Goal: Communication & Community: Answer question/provide support

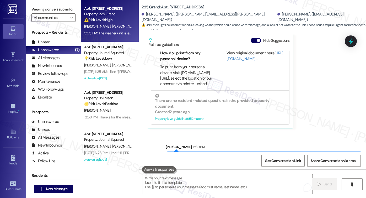
click at [292, 155] on div "I'm also sorry to hear about the hot water and washer/dryer issues! Upon checki…" at bounding box center [262, 160] width 184 height 11
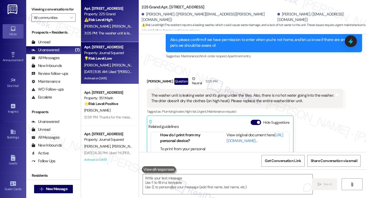
scroll to position [869, 0]
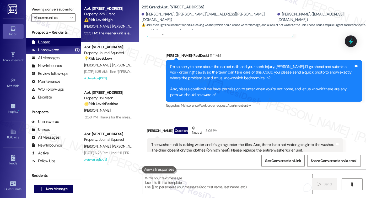
click at [60, 46] on div "Unread (0)" at bounding box center [53, 42] width 55 height 8
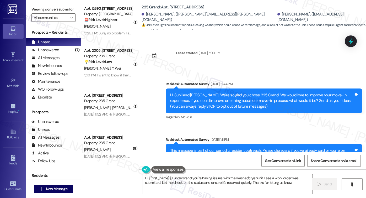
type textarea "Hi {{first_name}}, I understand you're having issues with the washer/dryer unit…"
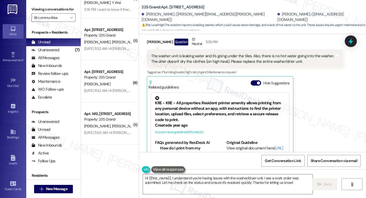
scroll to position [0, 0]
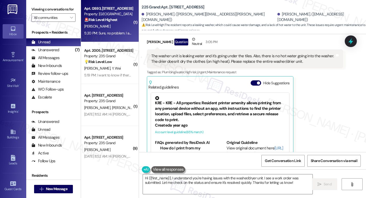
click at [107, 31] on div "5:20 PM: Sure, no problem. I am also giving him your phone number incase he nee…" at bounding box center [165, 33] width 163 height 5
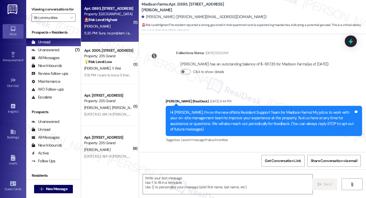
scroll to position [1746, 0]
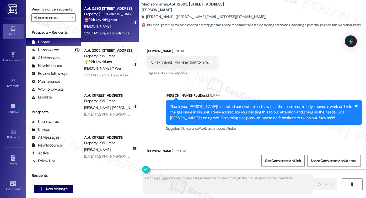
click at [192, 160] on div "Sure, no problem. I am also giving him your phone number incase he needs to con…" at bounding box center [232, 163] width 162 height 6
click at [230, 104] on div "Thank you, [PERSON_NAME]! I checked our system and saw that the team has alread…" at bounding box center [262, 112] width 184 height 17
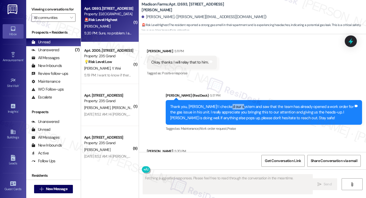
click at [230, 104] on div "Thank you, [PERSON_NAME]! I checked our system and saw that the team has alread…" at bounding box center [262, 112] width 184 height 17
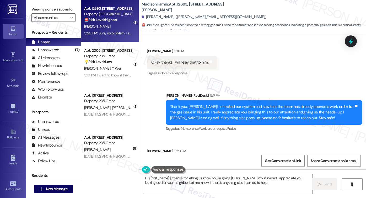
click at [201, 160] on div "Sure, no problem. I am also giving him your phone number incase he needs to con…" at bounding box center [232, 163] width 162 height 6
click at [214, 178] on textarea "Hi {{first_name}}, thanks for letting us know you're giving [PERSON_NAME] my nu…" at bounding box center [228, 184] width 170 height 20
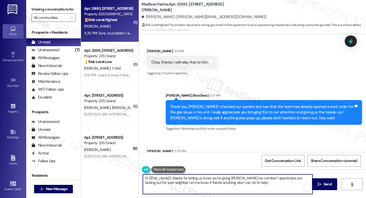
click at [214, 178] on textarea "Hi {{first_name}}, thanks for letting us know you're giving [PERSON_NAME] my nu…" at bounding box center [228, 184] width 170 height 20
click at [194, 179] on textarea "Hi {{first_name}}, thanks for letting us know you're giving [PERSON_NAME] my nu…" at bounding box center [228, 184] width 170 height 20
drag, startPoint x: 256, startPoint y: 177, endPoint x: 120, endPoint y: 178, distance: 136.0
click at [120, 178] on div "( 1 ) Apt. I2693, [STREET_ADDRESS][PERSON_NAME] Property: Madison Farms 🚨 Risk …" at bounding box center [223, 99] width 285 height 198
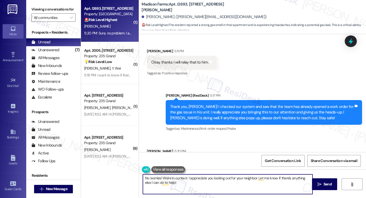
click at [206, 178] on textarea "No worries! We're in contact. I appreciate you looking out for your neighbor. L…" at bounding box center [228, 184] width 170 height 20
click at [191, 182] on textarea "No worries! We're in contact. I appreciate you looking out for your neighbor. L…" at bounding box center [228, 184] width 170 height 20
drag, startPoint x: 186, startPoint y: 177, endPoint x: 161, endPoint y: 177, distance: 24.9
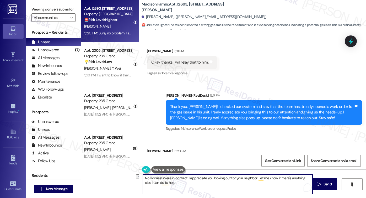
click at [161, 177] on textarea "No worries! We're in contact. I appreciate you looking out for your neighbor. L…" at bounding box center [228, 184] width 170 height 20
drag, startPoint x: 176, startPoint y: 178, endPoint x: 162, endPoint y: 179, distance: 14.7
click at [162, 179] on textarea "No worries! He has my contact number and I'll message him as well. I appreciate…" at bounding box center [228, 184] width 170 height 20
click at [244, 184] on textarea "No worries! He has my contact number, and I'll message him as well. I appreciat…" at bounding box center [228, 184] width 170 height 20
type textarea "No worries! He has my contact number, and I'll message him as well. I appreciat…"
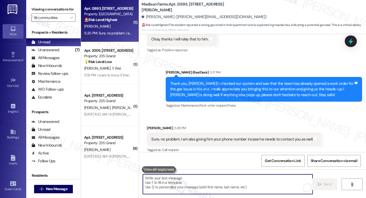
scroll to position [1788, 0]
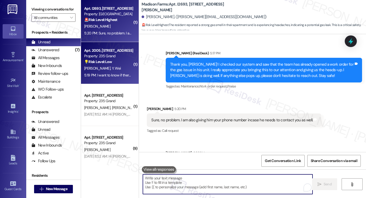
click at [104, 61] on strong "💡 Risk Level: Low" at bounding box center [98, 61] width 28 height 5
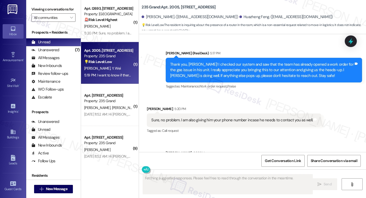
scroll to position [376, 0]
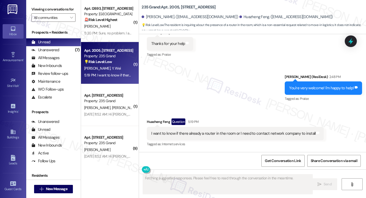
click at [199, 134] on div "I want to know if there already a router in the room or I need to contact netwo…" at bounding box center [233, 134] width 164 height 6
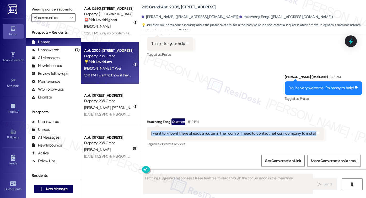
click at [199, 134] on div "I want to know if there already a router in the room or I need to contact netwo…" at bounding box center [233, 134] width 164 height 6
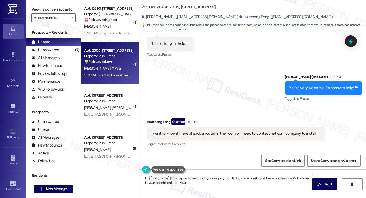
click at [315, 89] on div "You're very welcome! I'm happy to help!" at bounding box center [322, 88] width 65 height 6
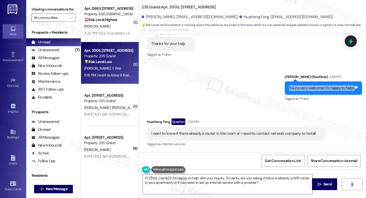
click at [315, 89] on div "You're very welcome! I'm happy to help!" at bounding box center [322, 88] width 65 height 6
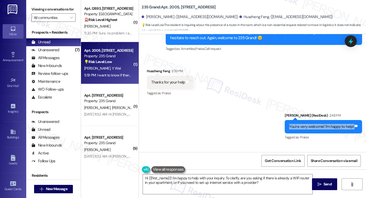
scroll to position [271, 0]
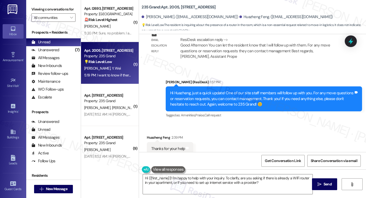
click at [206, 88] on div "Hi Huazheng, just a quick update! One of our site staff members will follow up …" at bounding box center [264, 98] width 197 height 25
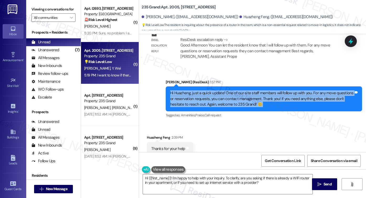
click at [206, 88] on div "Hi Huazheng, just a quick update! One of our site staff members will follow up …" at bounding box center [264, 98] width 197 height 25
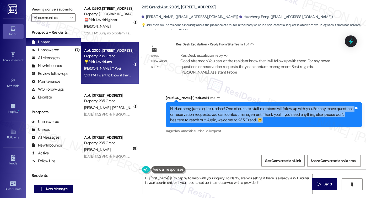
scroll to position [218, 0]
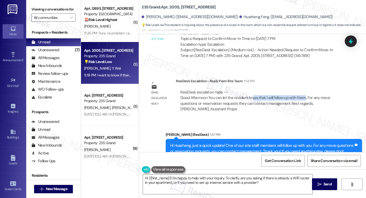
drag, startPoint x: 285, startPoint y: 100, endPoint x: 300, endPoint y: 100, distance: 15.2
click at [300, 100] on div "ResiDesk escalation reply -> Good Afternoon You can let the resident know that …" at bounding box center [256, 101] width 150 height 22
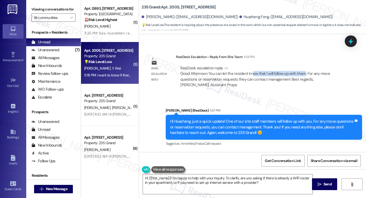
scroll to position [271, 0]
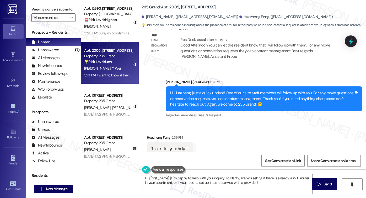
click at [303, 93] on div "Hi Huazheng, just a quick update! One of our site staff members will follow up …" at bounding box center [262, 98] width 184 height 17
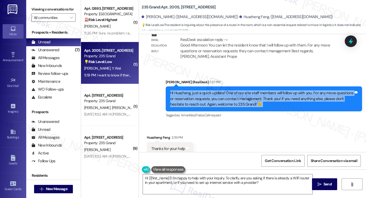
click at [303, 93] on div "Hi Huazheng, just a quick update! One of our site staff members will follow up …" at bounding box center [262, 98] width 184 height 17
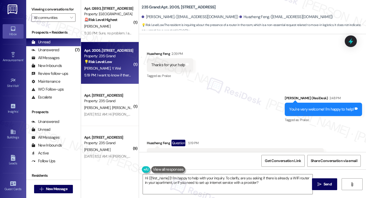
scroll to position [376, 0]
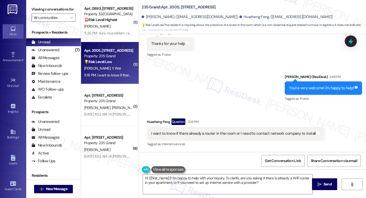
click at [204, 134] on div "I want to know if there already a router in the room or I need to contact netwo…" at bounding box center [233, 134] width 164 height 6
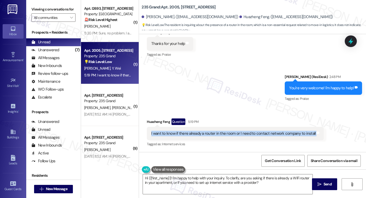
click at [204, 134] on div "I want to know if there already a router in the room or I need to contact netwo…" at bounding box center [233, 134] width 164 height 6
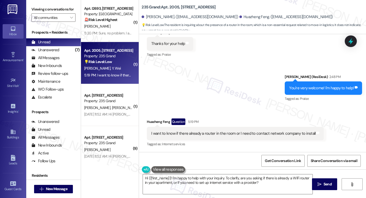
click at [38, 8] on label "Viewing conversations for" at bounding box center [53, 9] width 44 height 8
click at [45, 2] on div "Viewing conversations for All communities " at bounding box center [53, 13] width 55 height 27
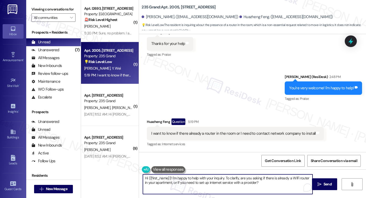
click at [198, 180] on textarea "Hi {{first_name}}! I'm happy to help with your inquiry. To clarify, are you ask…" at bounding box center [228, 184] width 170 height 20
click at [247, 180] on textarea "Hi {{first_name}}! I'm happy to help with your inquiry. To clarify, are you ask…" at bounding box center [228, 184] width 170 height 20
drag, startPoint x: 262, startPoint y: 184, endPoint x: 196, endPoint y: 179, distance: 66.4
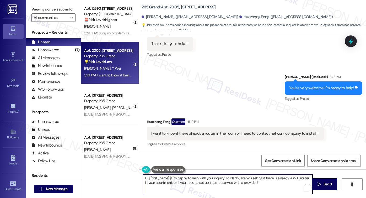
click at [196, 179] on textarea "Hi {{first_name}}! I'm happy to help with your inquiry. To clarify, are you ask…" at bounding box center [228, 184] width 170 height 20
click at [245, 185] on textarea "Hi {{first_name}}! I'm happy to help with your inquiry. To clarify, are you ask…" at bounding box center [228, 184] width 170 height 20
click at [271, 185] on textarea "Hi {{first_name}}! I'm happy to help with your inquiry. To clarify, are you ask…" at bounding box center [228, 184] width 170 height 20
click at [150, 127] on div "I want to know if there already a router in the room or I need to contact netwo…" at bounding box center [235, 133] width 177 height 13
drag, startPoint x: 170, startPoint y: 177, endPoint x: 106, endPoint y: 177, distance: 64.8
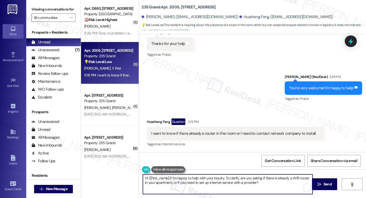
click at [106, 177] on div "( 1 ) Apt. I2693, [STREET_ADDRESS][PERSON_NAME] Property: Madison Farms 🚨 Risk …" at bounding box center [223, 99] width 285 height 198
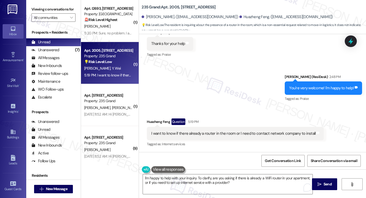
click at [39, 13] on label "Viewing conversations for" at bounding box center [53, 9] width 44 height 8
drag, startPoint x: 197, startPoint y: 177, endPoint x: 200, endPoint y: 174, distance: 3.7
click at [197, 177] on textarea "I'm happy to help with your inquiry. To clarify, are you asking if there is alr…" at bounding box center [228, 184] width 170 height 20
drag, startPoint x: 355, startPoint y: 166, endPoint x: 55, endPoint y: 22, distance: 333.3
click at [45, 13] on label "Viewing conversations for" at bounding box center [53, 9] width 44 height 8
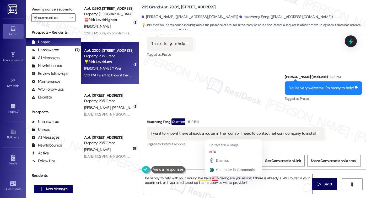
click at [212, 178] on textarea "I'm happy to help with your inquiry. We have a To clarify, are you asking if th…" at bounding box center [228, 184] width 170 height 20
click at [34, 9] on label "Viewing conversations for" at bounding box center [53, 9] width 44 height 8
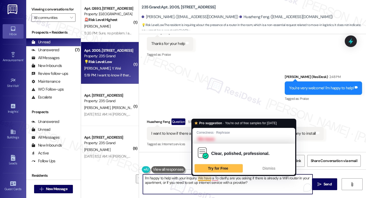
drag, startPoint x: 252, startPoint y: 182, endPoint x: 208, endPoint y: 179, distance: 44.2
click at [208, 179] on textarea "I'm happy to help with your inquiry. We have a To clarify, are you asking if th…" at bounding box center [228, 184] width 170 height 20
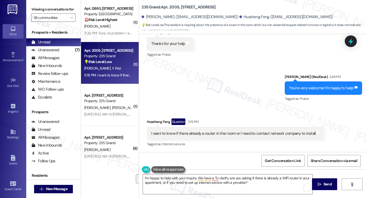
click at [42, 6] on label "Viewing conversations for" at bounding box center [53, 9] width 44 height 8
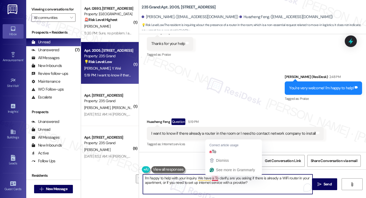
drag, startPoint x: 263, startPoint y: 181, endPoint x: 212, endPoint y: 177, distance: 51.1
click at [212, 177] on textarea "I'm happy to help with your inquiry. We have a To clarify, are you asking if th…" at bounding box center [228, 184] width 170 height 20
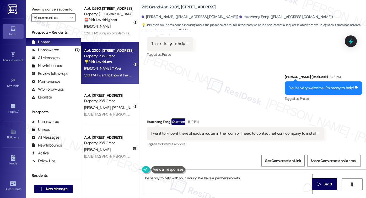
click at [41, 11] on label "Viewing conversations for" at bounding box center [53, 9] width 44 height 8
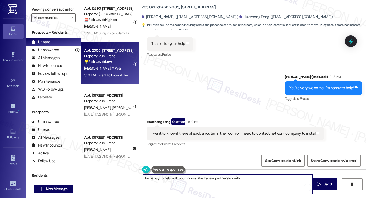
drag, startPoint x: 254, startPoint y: 180, endPoint x: 249, endPoint y: 180, distance: 5.2
click at [254, 180] on textarea "I'm happy to help with your inquiry. We have a partnership with" at bounding box center [228, 184] width 170 height 20
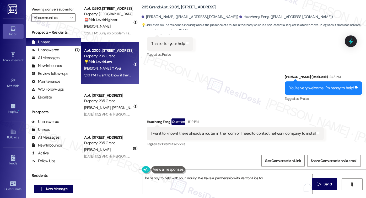
click at [36, 2] on div "Viewing conversations for All communities " at bounding box center [53, 13] width 55 height 27
click at [272, 179] on textarea "I'm happy to help with your inquiry. We have a partnership with Verizon Fios for" at bounding box center [228, 184] width 170 height 20
click at [39, 9] on label "Viewing conversations for" at bounding box center [53, 9] width 44 height 8
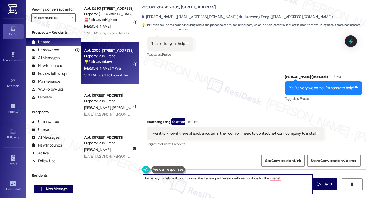
drag, startPoint x: 289, startPoint y: 177, endPoint x: 280, endPoint y: 177, distance: 8.4
click at [289, 177] on textarea "I'm happy to help with your inquiry. We have a partnership with Verizon Fios fo…" at bounding box center [228, 184] width 170 height 20
click at [291, 180] on textarea "I'm happy to help with your inquiry. We have a partnership with Verizon Fios fo…" at bounding box center [228, 184] width 170 height 20
click at [297, 178] on textarea "I'm happy to help with your inquiry. We have a partnership with Verizon Fios fo…" at bounding box center [228, 184] width 170 height 20
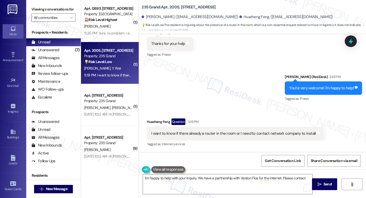
drag, startPoint x: 39, startPoint y: 11, endPoint x: 48, endPoint y: 17, distance: 9.7
click at [40, 11] on label "Viewing conversations for" at bounding box center [53, 9] width 44 height 8
click at [304, 178] on textarea "I'm happy to help with your inquiry. We have a partnership with Verizon Fios fo…" at bounding box center [228, 184] width 170 height 20
click at [44, 10] on label "Viewing conversations for" at bounding box center [53, 9] width 44 height 8
click at [191, 181] on textarea "I'm happy to help with your inquiry. We have a partnership with Verizon Fios fo…" at bounding box center [228, 184] width 170 height 20
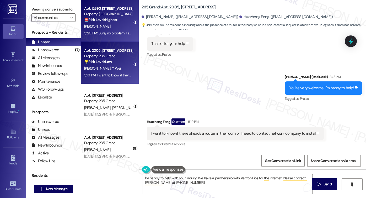
drag, startPoint x: 43, startPoint y: 11, endPoint x: 88, endPoint y: 5, distance: 45.6
click at [43, 11] on label "Viewing conversations for" at bounding box center [53, 9] width 44 height 8
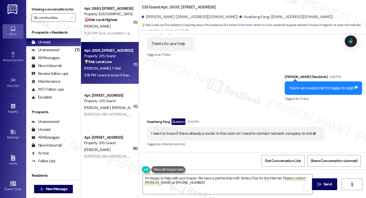
click at [142, 6] on b "235 Grand: Apt. 2005, [STREET_ADDRESS]" at bounding box center [179, 7] width 74 height 6
copy b "235"
click at [45, 6] on label "Viewing conversations for" at bounding box center [53, 9] width 44 height 8
click at [209, 183] on textarea "I'm happy to help with your inquiry. We have a partnership with Verizon Fios fo…" at bounding box center [228, 184] width 170 height 20
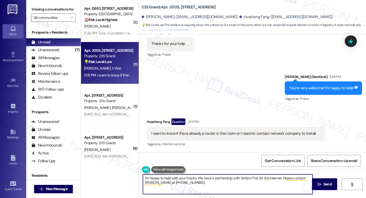
click at [222, 186] on textarea "I'm happy to help with your inquiry. We have a partnership with Verizon Fios fo…" at bounding box center [228, 184] width 170 height 20
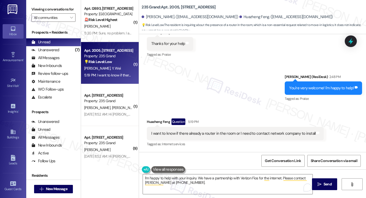
click at [40, 9] on label "Viewing conversations for" at bounding box center [53, 9] width 44 height 8
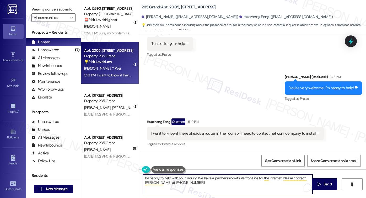
click at [196, 186] on textarea "I'm happy to help with your inquiry. We have a partnership with Verizon Fios fo…" at bounding box center [228, 184] width 170 height 20
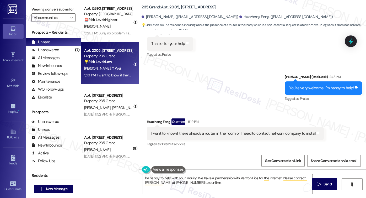
click at [207, 135] on div "I want to know if there already a router in the room or I need to contact netwo…" at bounding box center [233, 134] width 164 height 6
click at [207, 134] on div "I want to know if there already a router in the room or I need to contact netwo…" at bounding box center [233, 134] width 164 height 6
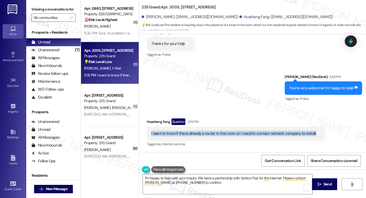
click at [207, 134] on div "I want to know if there already a router in the room or I need to contact netwo…" at bounding box center [233, 134] width 164 height 6
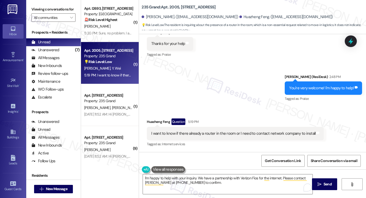
click at [239, 82] on div "Sent via SMS [PERSON_NAME] (ResiDesk) 2:48 PM You're very welcome! I'm happy to…" at bounding box center [252, 84] width 227 height 44
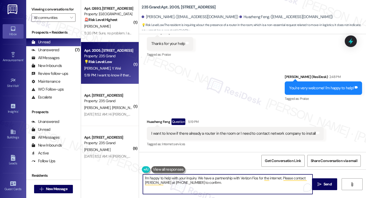
click at [215, 181] on textarea "I'm happy to help with your inquiry. We have a partnership with Verizon Fios fo…" at bounding box center [228, 184] width 170 height 20
click at [204, 131] on div "I want to know if there already a router in the room or I need to contact netwo…" at bounding box center [233, 134] width 164 height 6
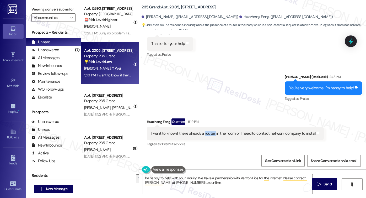
click at [204, 131] on div "I want to know if there already a router in the room or I need to contact netwo…" at bounding box center [233, 134] width 164 height 6
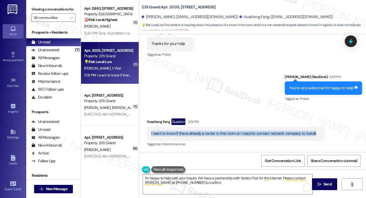
click at [204, 131] on div "I want to know if there already a router in the room or I need to contact netwo…" at bounding box center [233, 134] width 164 height 6
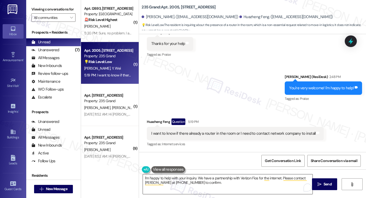
click at [201, 178] on textarea "I'm happy to help with your inquiry. We have a partnership with Verizon Fios fo…" at bounding box center [228, 184] width 170 height 20
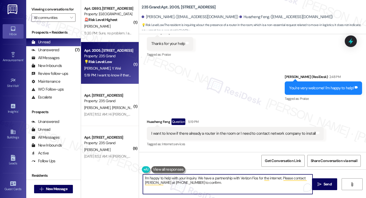
click at [201, 178] on textarea "I'm happy to help with your inquiry. We have a partnership with Verizon Fios fo…" at bounding box center [228, 184] width 170 height 20
drag, startPoint x: 201, startPoint y: 178, endPoint x: 194, endPoint y: 158, distance: 20.6
click at [201, 178] on textarea "I'm happy to help with your inquiry. We have a partnership with Verizon Fios fo…" at bounding box center [228, 184] width 170 height 20
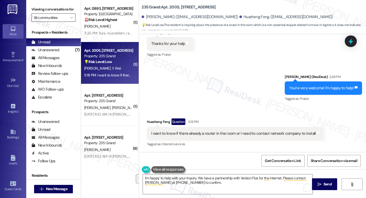
drag, startPoint x: 43, startPoint y: 10, endPoint x: 53, endPoint y: 26, distance: 18.7
click at [43, 10] on label "Viewing conversations for" at bounding box center [53, 9] width 44 height 8
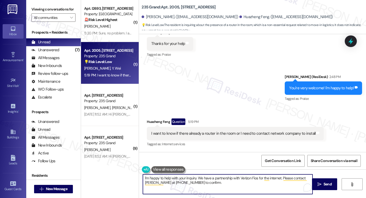
click at [143, 178] on textarea "I'm happy to help with your inquiry. We have a partnership with Verizon Fios fo…" at bounding box center [228, 184] width 170 height 20
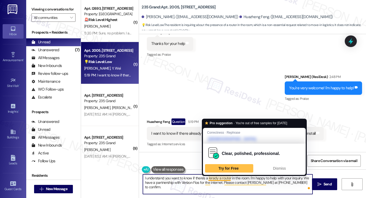
click at [209, 178] on textarea "I understand you want to know if there's a lerady a router in the room. I'm hap…" at bounding box center [228, 184] width 170 height 20
click at [211, 178] on textarea "I understand you want to know if there's a lerady a router in the room. I'm hap…" at bounding box center [228, 184] width 170 height 20
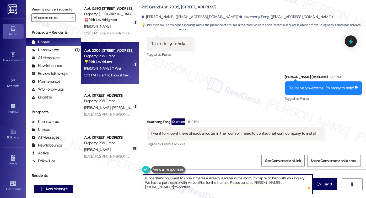
click at [215, 178] on textarea "I understand you want to know if there's a already a router in the room. I'm ha…" at bounding box center [228, 184] width 170 height 20
type textarea "I understand you want to know if there's already a router in the room. I'm happ…"
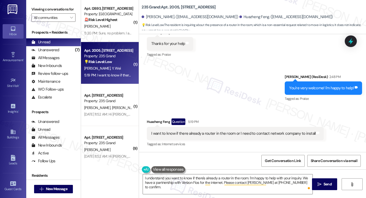
click at [39, 10] on label "Viewing conversations for" at bounding box center [53, 9] width 44 height 8
click at [320, 180] on button " Send" at bounding box center [324, 184] width 25 height 12
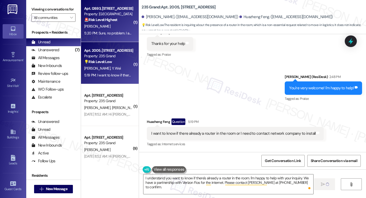
click at [121, 34] on div "5:20 PM: Sure, no problem. I am also giving him your phone number incase he nee…" at bounding box center [165, 33] width 163 height 5
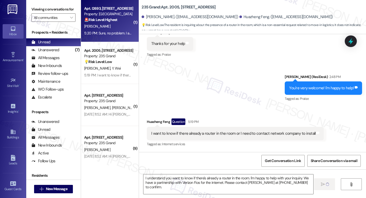
type textarea "Fetching suggested responses. Please feel free to read through the conversation…"
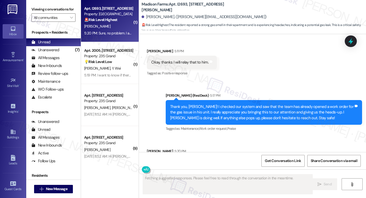
scroll to position [1796, 0]
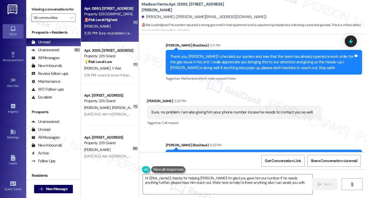
type textarea "Hi {{first_name}}, thanks for helping [PERSON_NAME]! I'm glad you gave him our …"
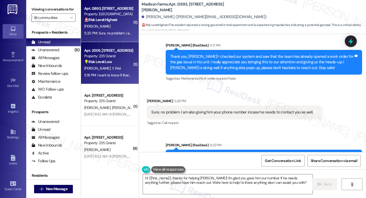
click at [117, 71] on div "[PERSON_NAME] [PERSON_NAME]" at bounding box center [109, 68] width 50 height 7
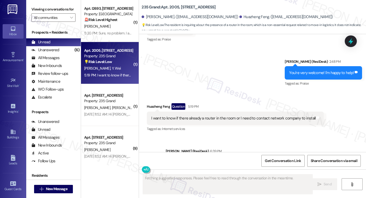
scroll to position [426, 0]
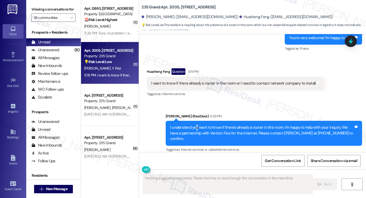
click at [194, 130] on div "I understand you want to know if there's already a router in the room. I'm happ…" at bounding box center [262, 133] width 184 height 17
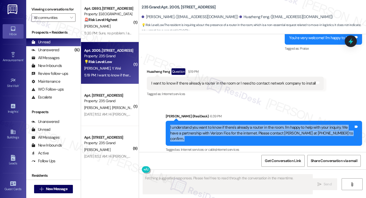
click at [194, 130] on div "I understand you want to know if there's already a router in the room. I'm happ…" at bounding box center [262, 133] width 184 height 17
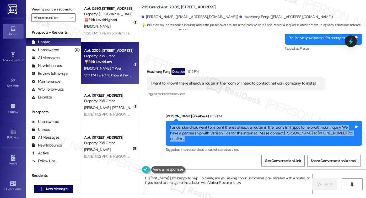
type textarea "Hi {{first_name}}, I'm happy to help! To clarify, are you asking if your unit c…"
